Goal: Task Accomplishment & Management: Use online tool/utility

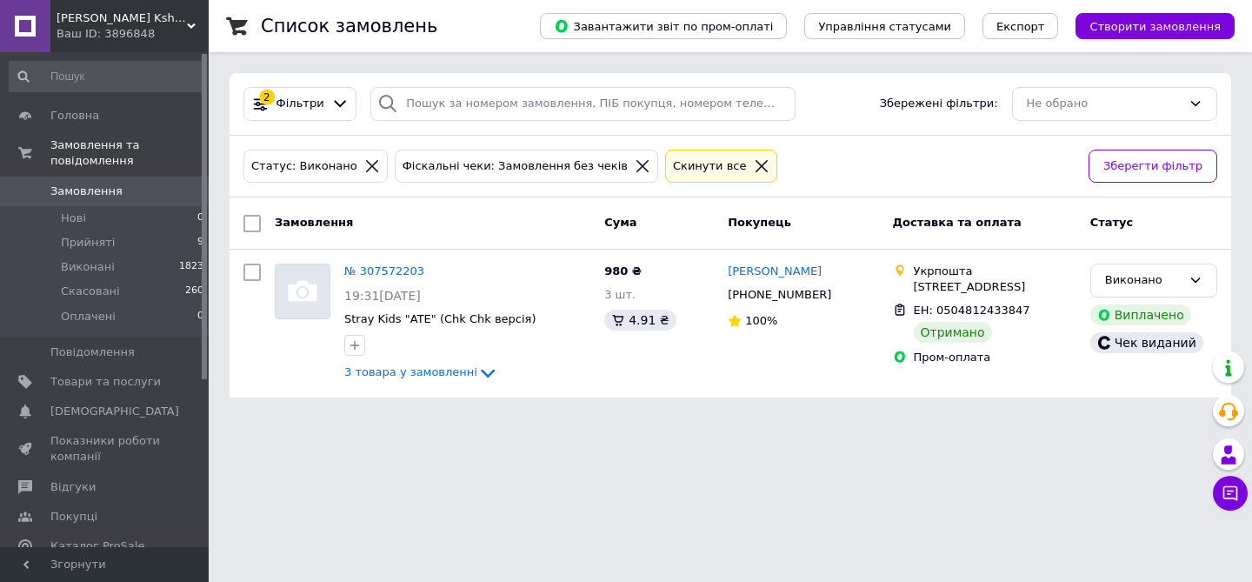
click at [754, 166] on icon at bounding box center [762, 166] width 16 height 16
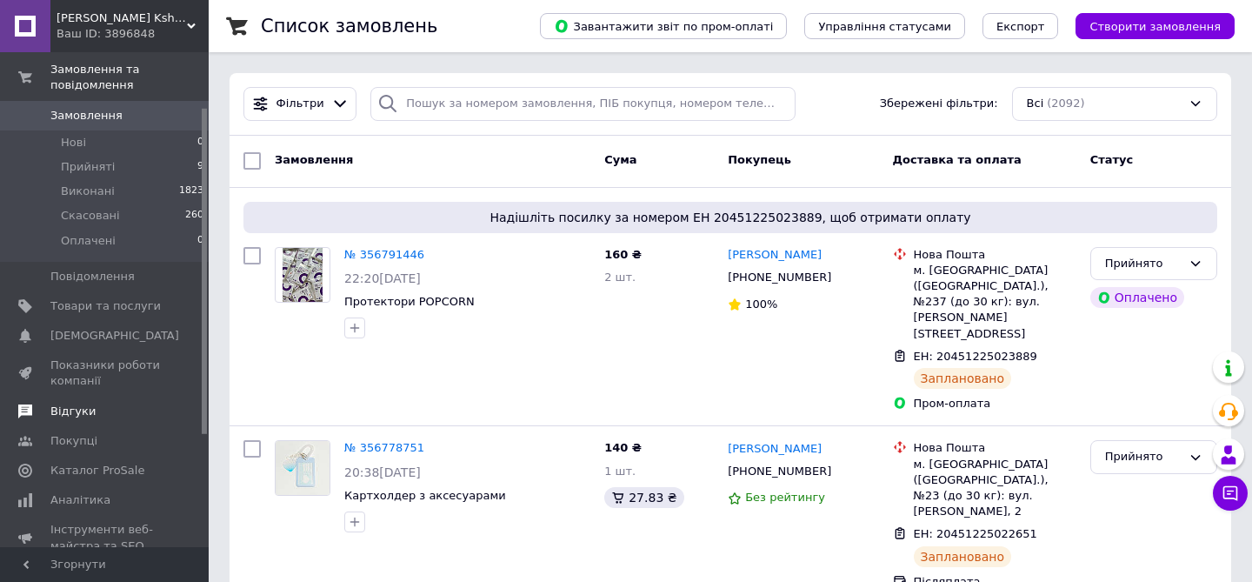
scroll to position [83, 0]
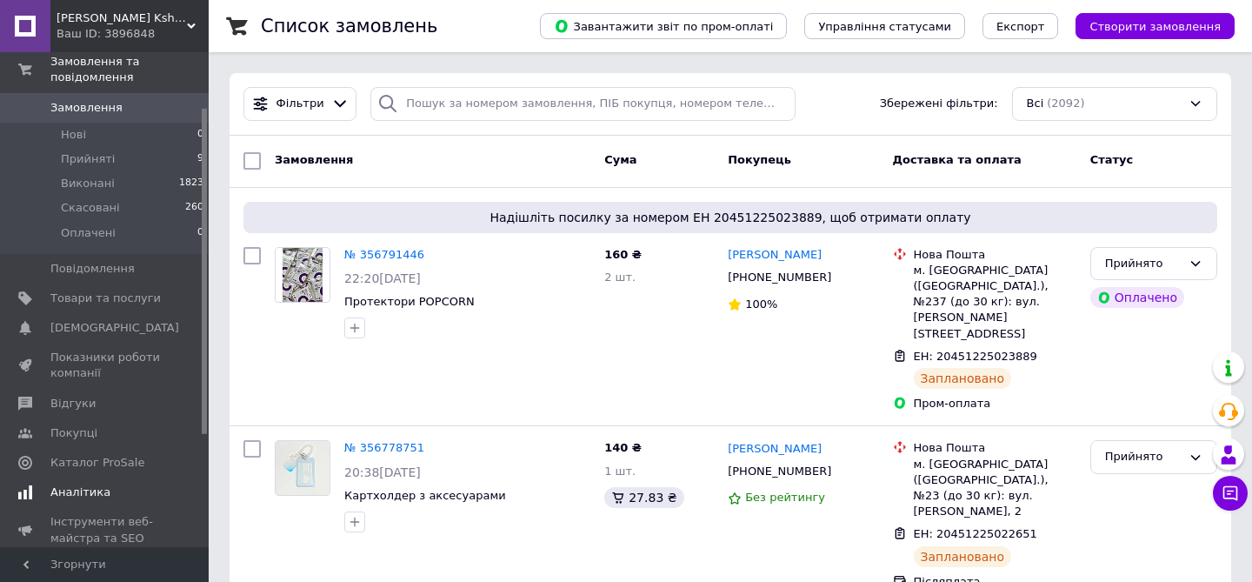
click at [74, 494] on span "Аналітика" at bounding box center [80, 492] width 60 height 16
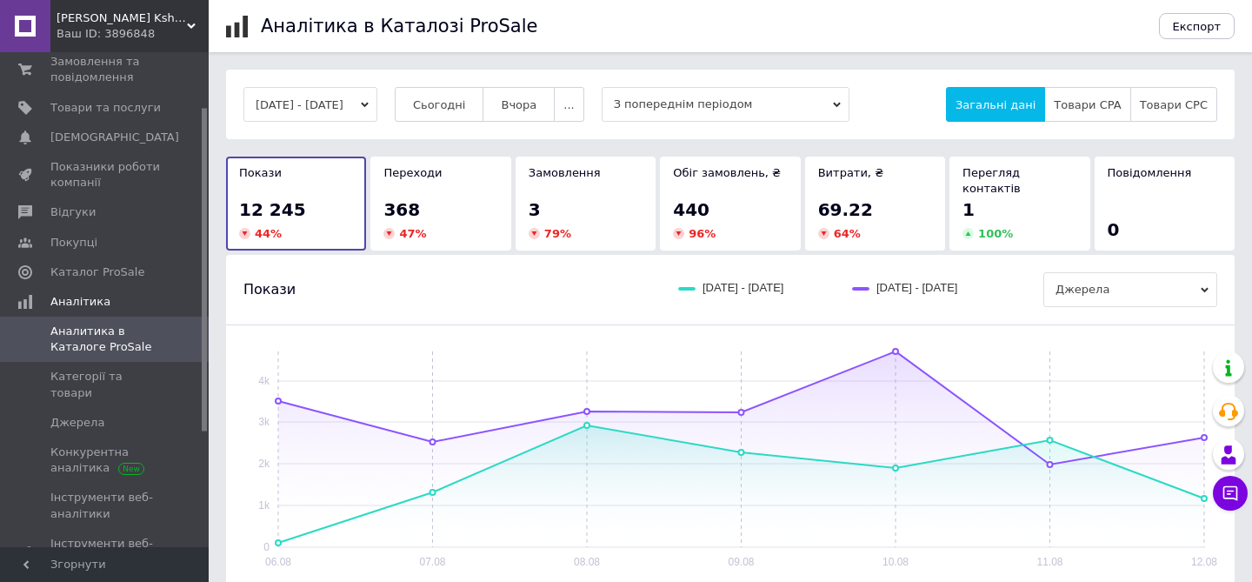
scroll to position [83, 0]
click at [131, 275] on span "Каталог ProSale" at bounding box center [97, 273] width 94 height 16
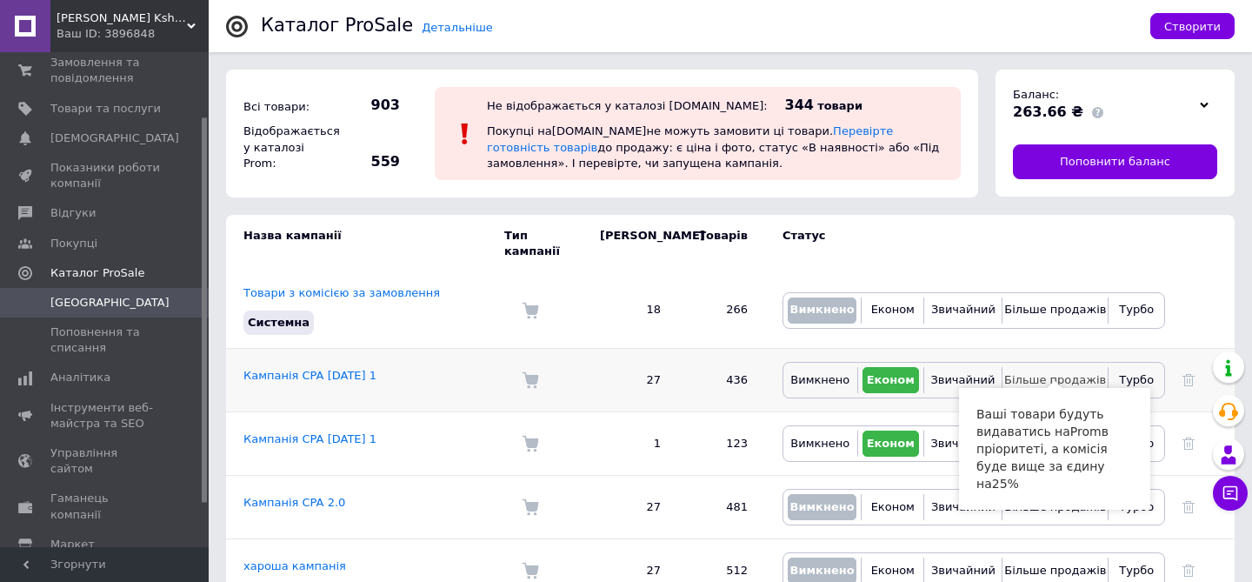
click at [1040, 373] on button "Більше продажів" at bounding box center [1055, 380] width 96 height 26
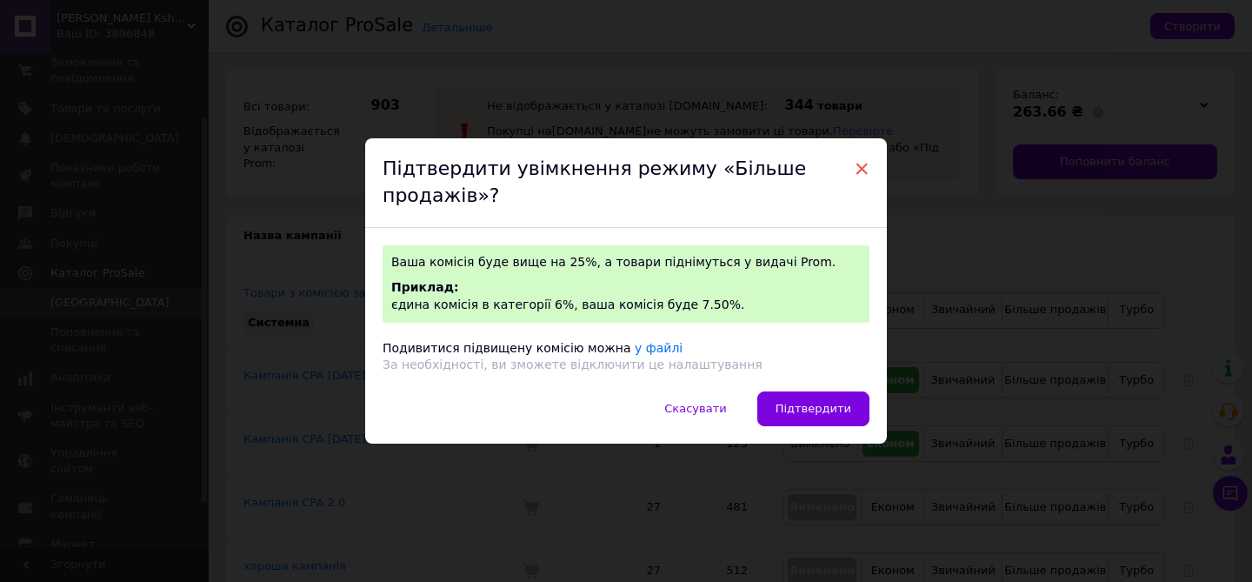
click at [862, 171] on span "×" at bounding box center [862, 169] width 16 height 30
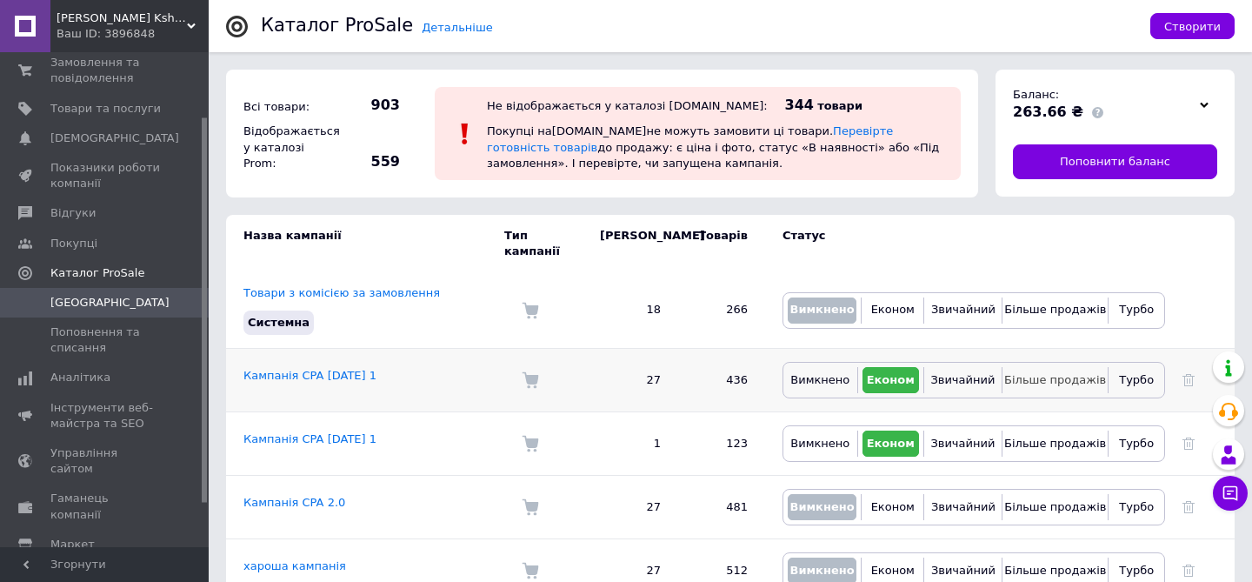
click at [1060, 367] on button "Більше продажів" at bounding box center [1055, 380] width 96 height 26
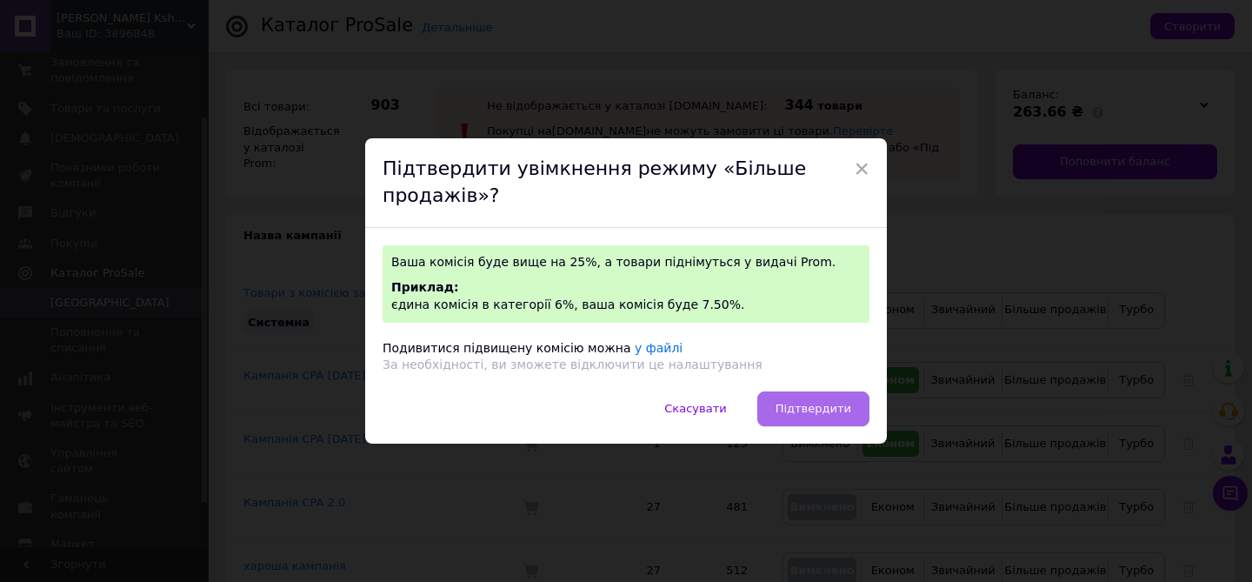
click at [798, 415] on button "Підтвердити" at bounding box center [813, 408] width 112 height 35
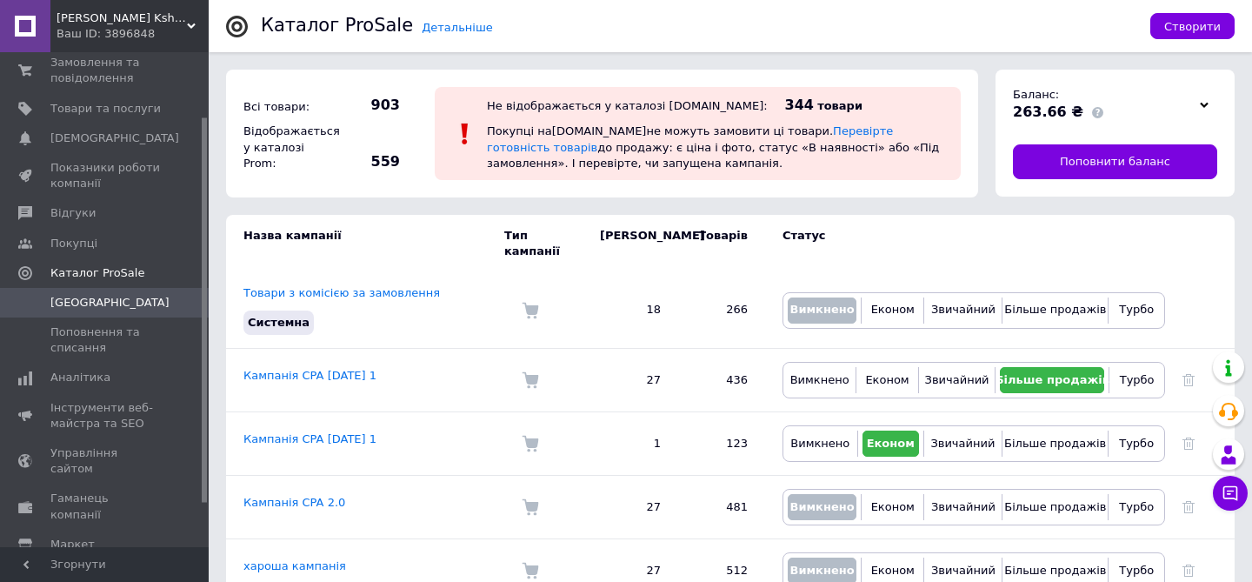
click at [141, 32] on div "Ваш ID: 3896848" at bounding box center [133, 34] width 152 height 16
